Goal: Task Accomplishment & Management: Manage account settings

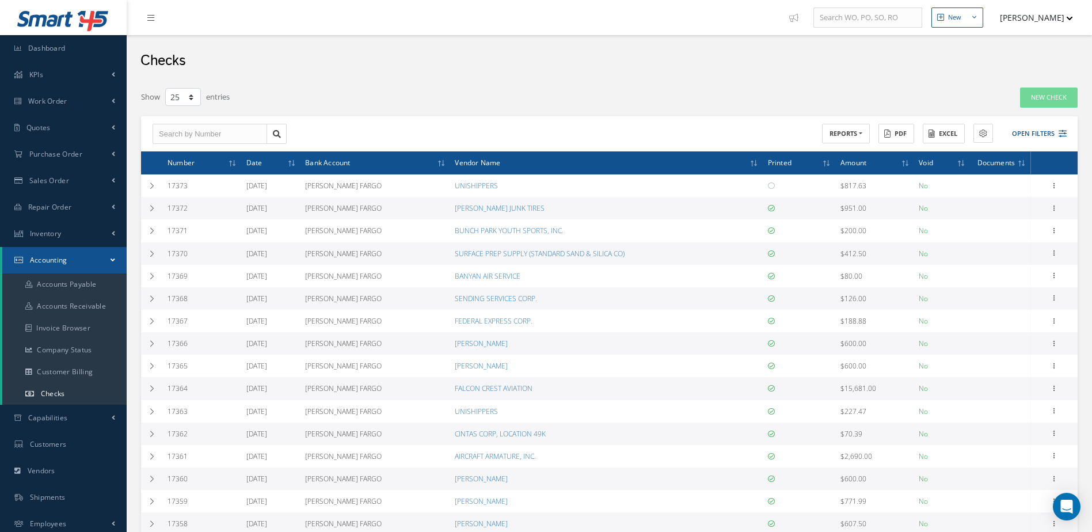
select select "25"
click at [64, 234] on link "Inventory" at bounding box center [63, 233] width 127 height 26
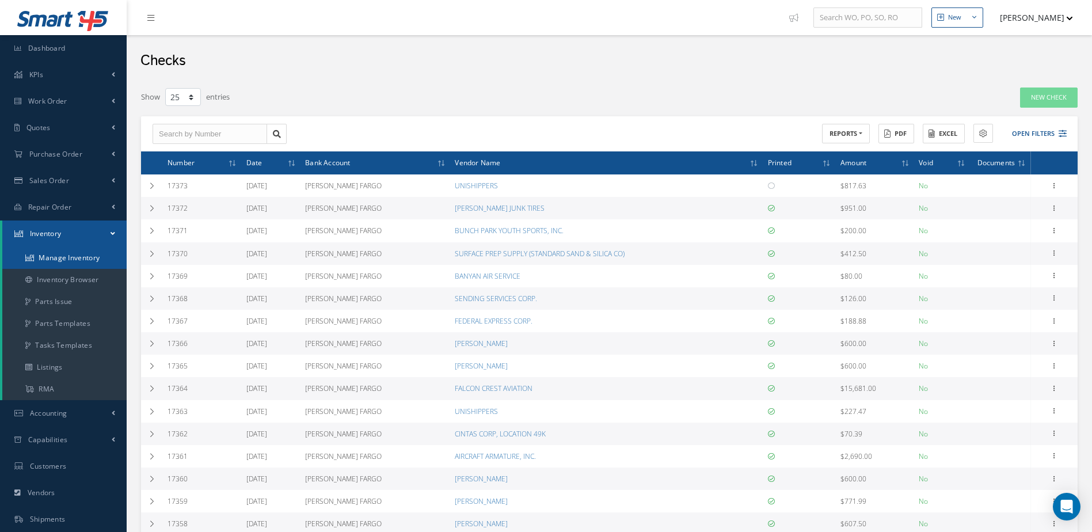
click at [55, 257] on link "Manage Inventory" at bounding box center [64, 258] width 124 height 22
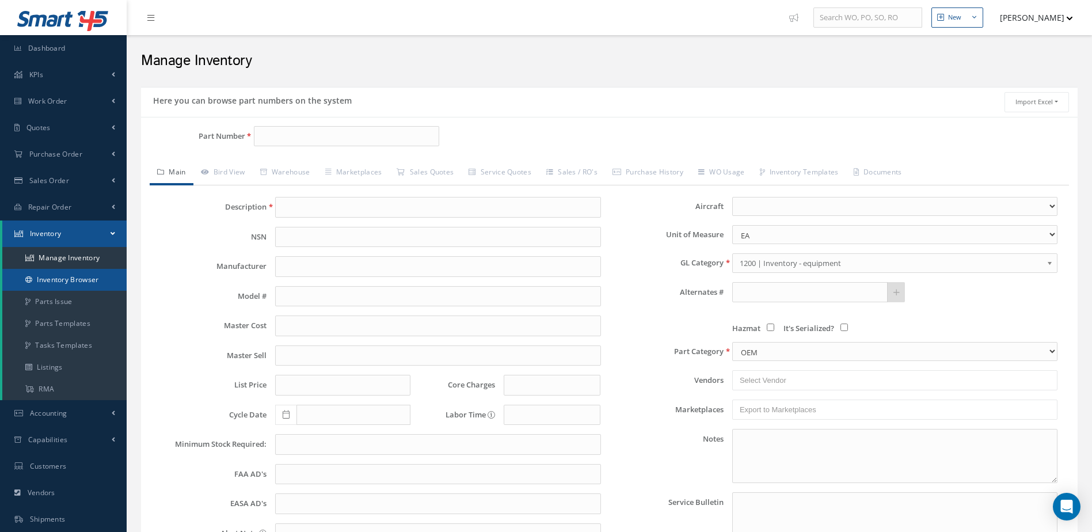
click at [76, 279] on link "Inventory Browser" at bounding box center [64, 280] width 124 height 22
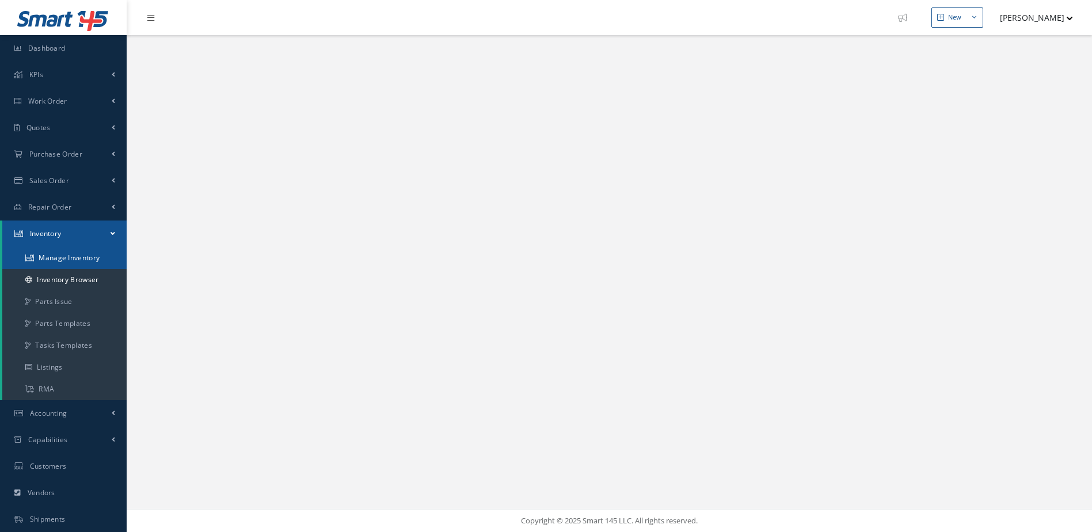
select select "25"
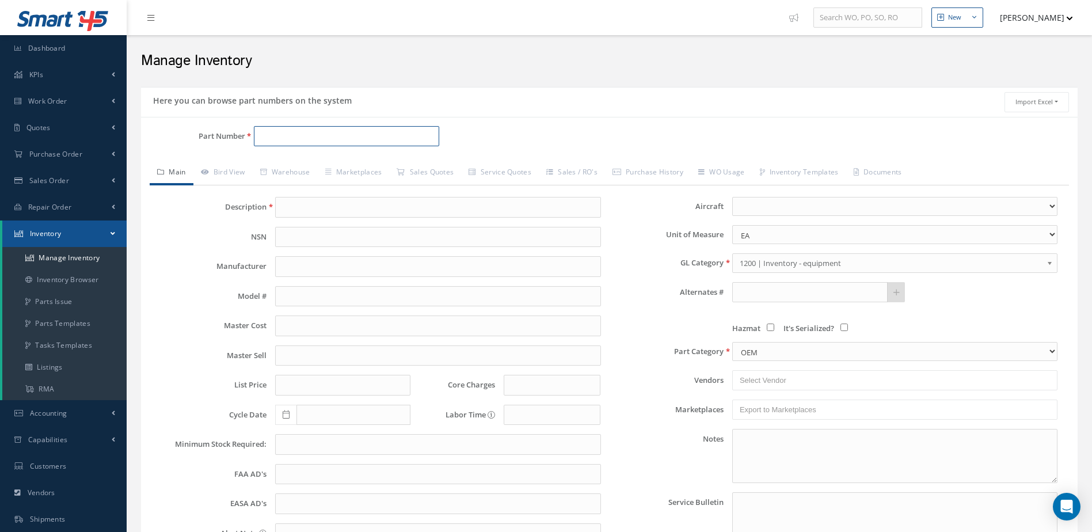
click at [294, 135] on input "Part Number" at bounding box center [347, 136] width 186 height 21
type input "3-1341-1"
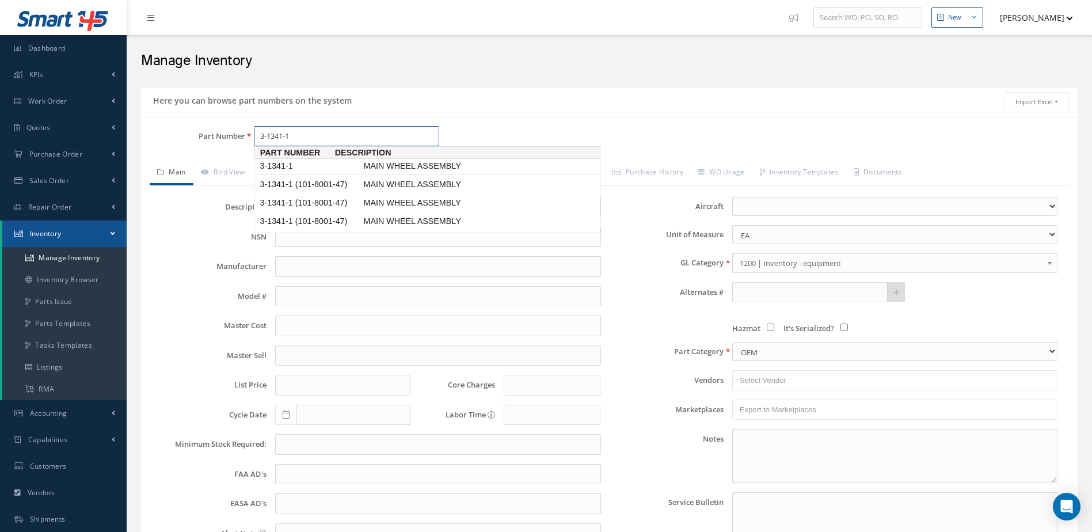
click at [400, 165] on span "MAIN WHEEL ASSEMBLY" at bounding box center [447, 166] width 173 height 12
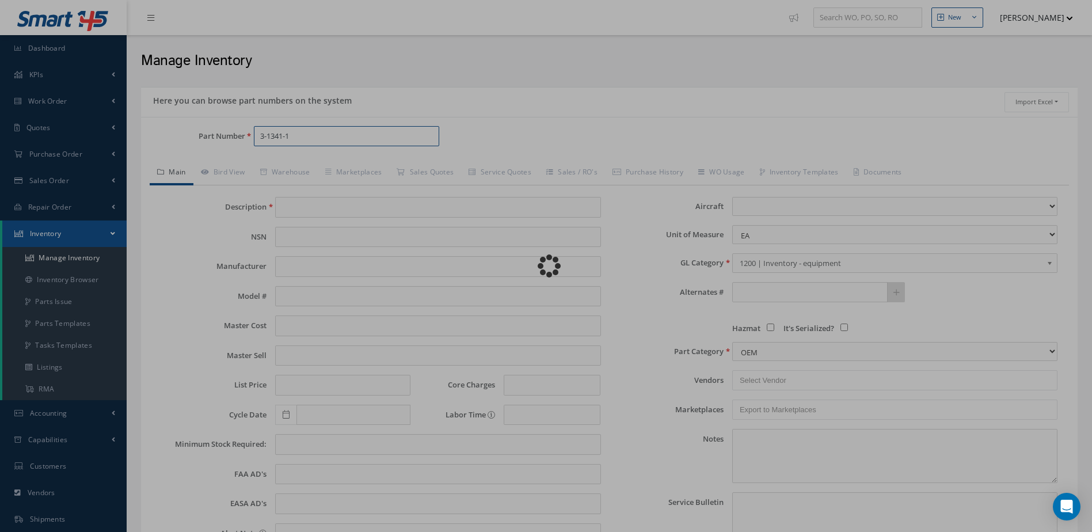
type input "MAIN WHEEL ASSEMBLY"
type input "[PERSON_NAME] CORPORATION"
type input "B200"
type input "0.00"
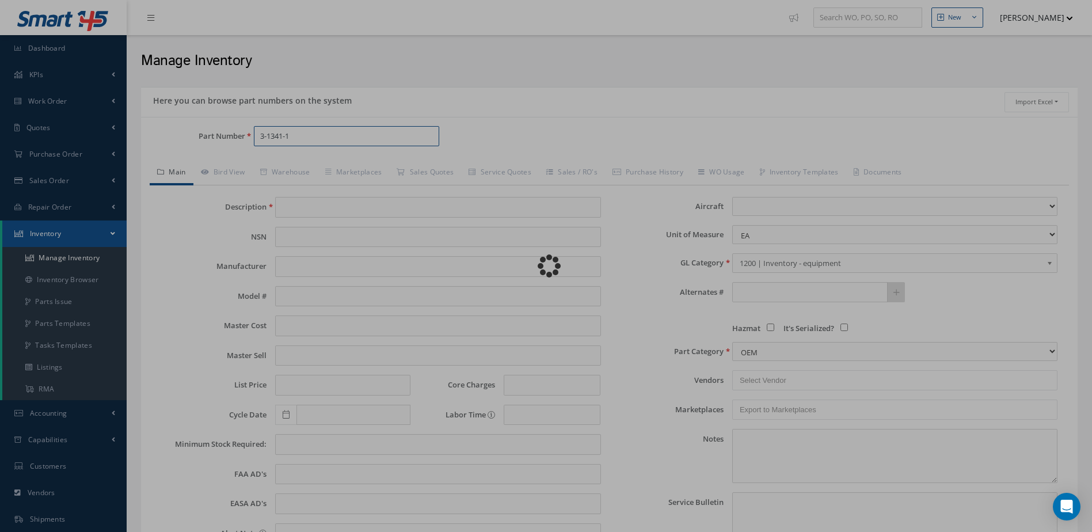
type input "7735.00"
type input "0.00"
select select
type textarea "FEB/2024: -STD OH / $1,575 WITH GY TIRE 196K08-9 OR MICHELIN PN: [PHONE_NUMBER]…"
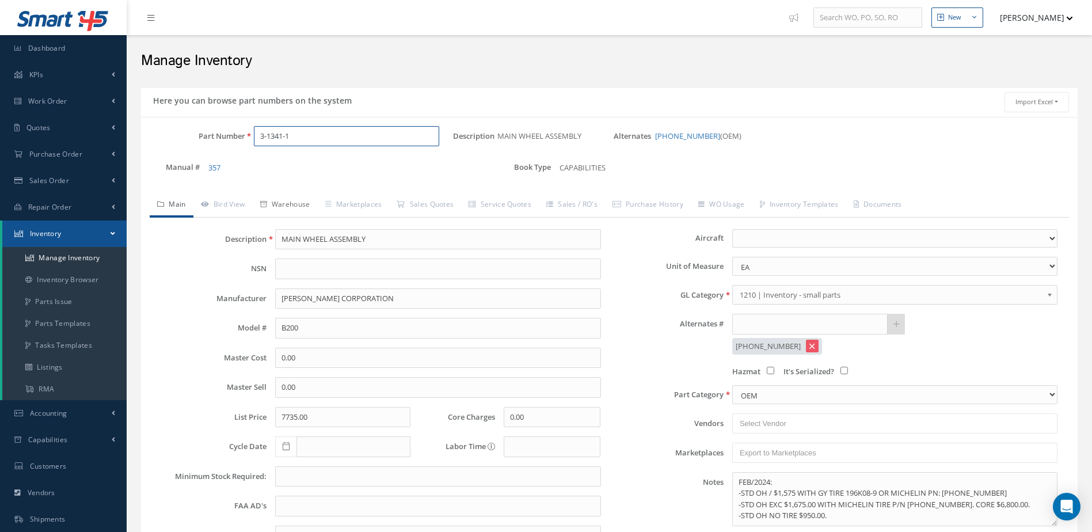
type input "3-1341-1"
click at [287, 203] on link "Warehouse" at bounding box center [285, 205] width 65 height 24
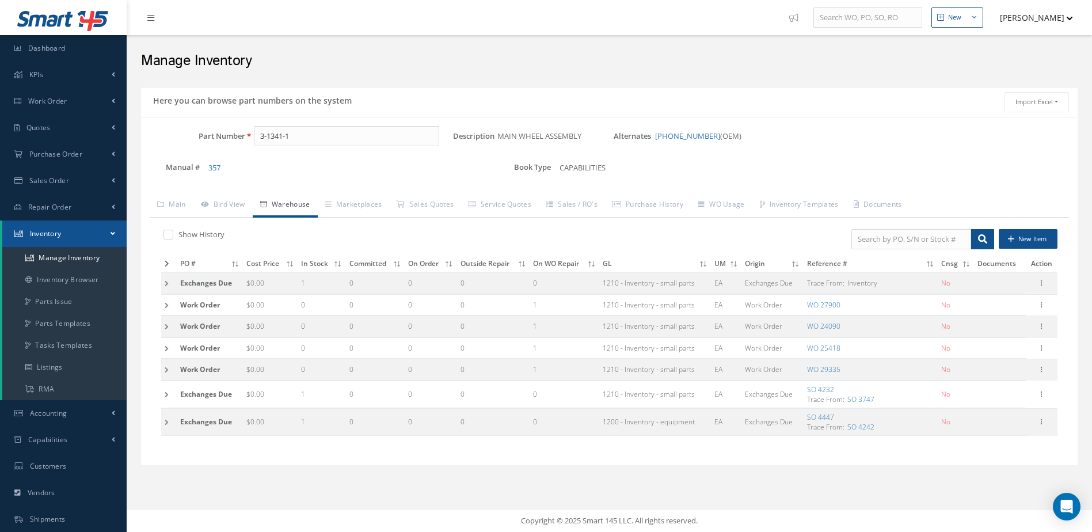
click at [166, 266] on icon at bounding box center [167, 263] width 5 height 7
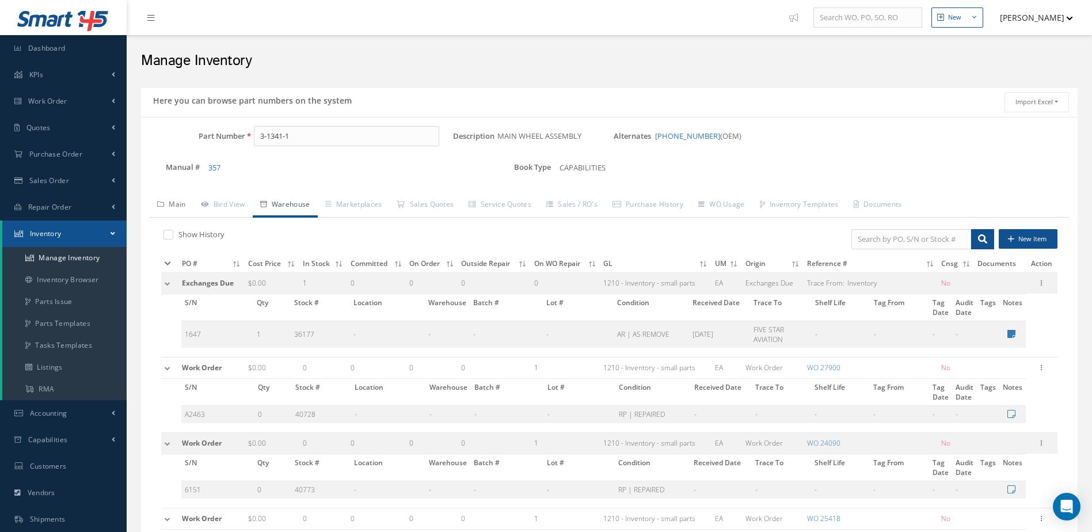
click at [170, 200] on link "Main" at bounding box center [172, 205] width 44 height 24
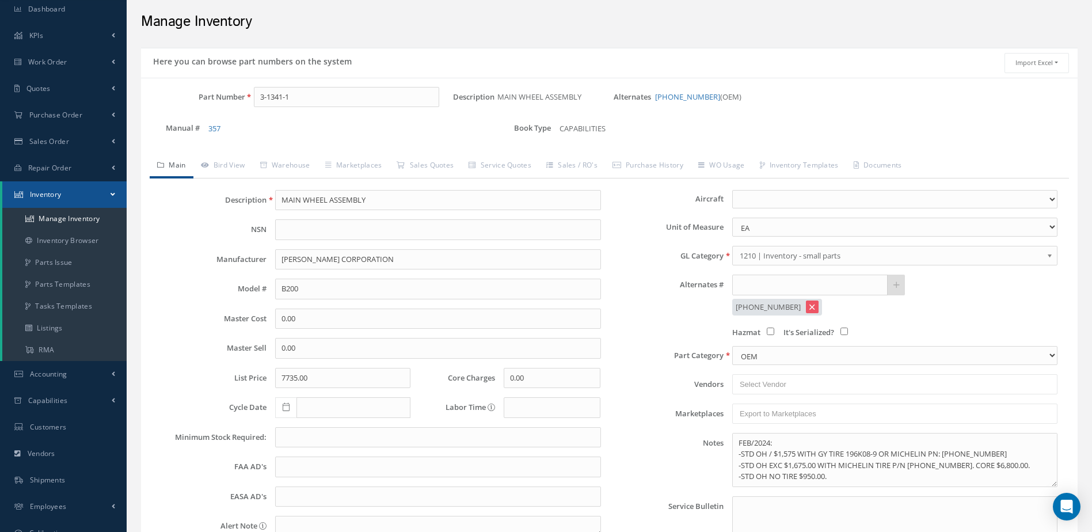
scroll to position [46, 0]
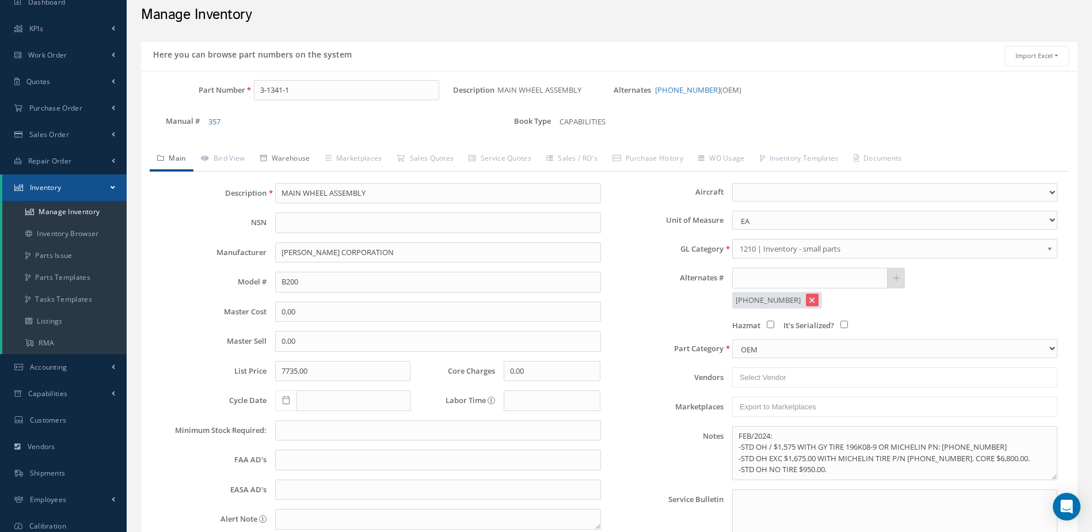
click at [287, 155] on link "Warehouse" at bounding box center [285, 159] width 65 height 24
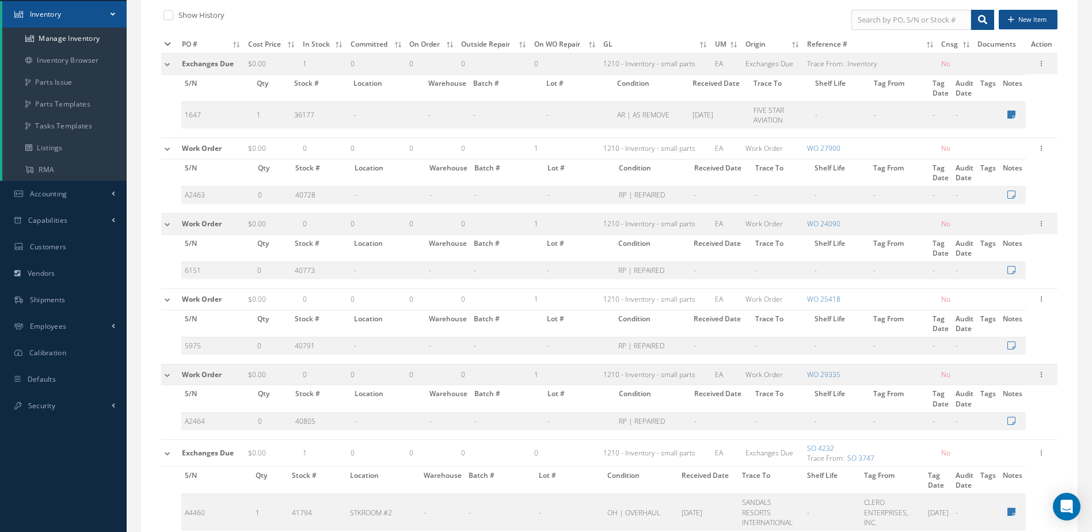
scroll to position [334, 0]
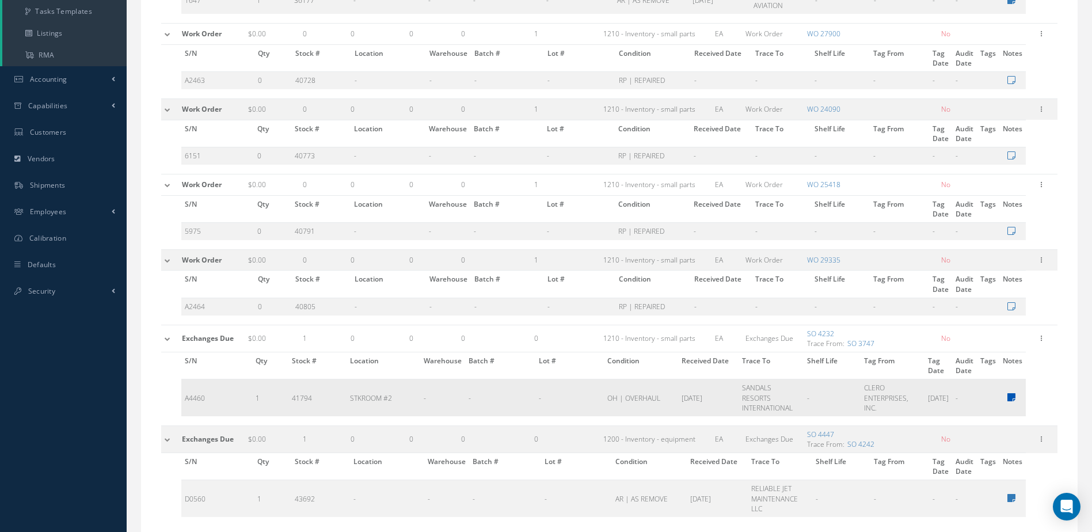
click at [1013, 399] on icon at bounding box center [1011, 397] width 8 height 9
type textarea "REF: S/O 4232 MICHELIN TIRE P/N: [PHONE_NUMBER] S/N: 3015T00475 PAINT: WHITE"
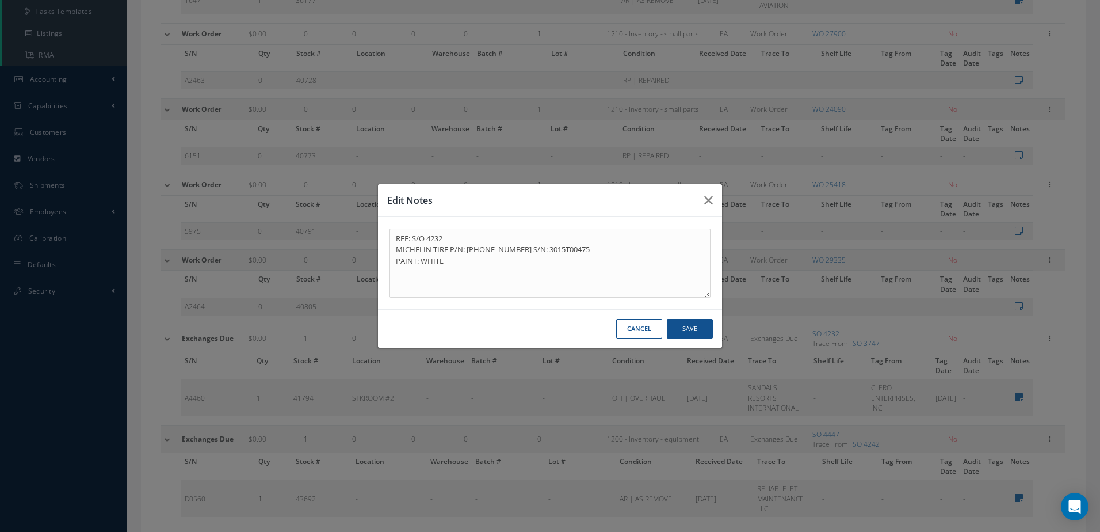
click at [635, 327] on button "Cancel" at bounding box center [639, 329] width 46 height 20
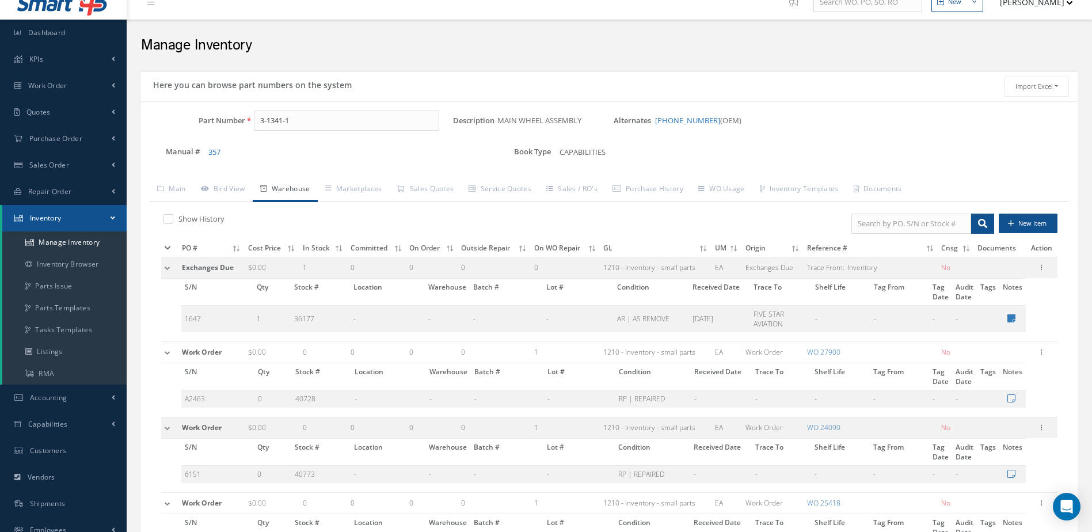
scroll to position [0, 0]
